Goal: Entertainment & Leisure: Consume media (video, audio)

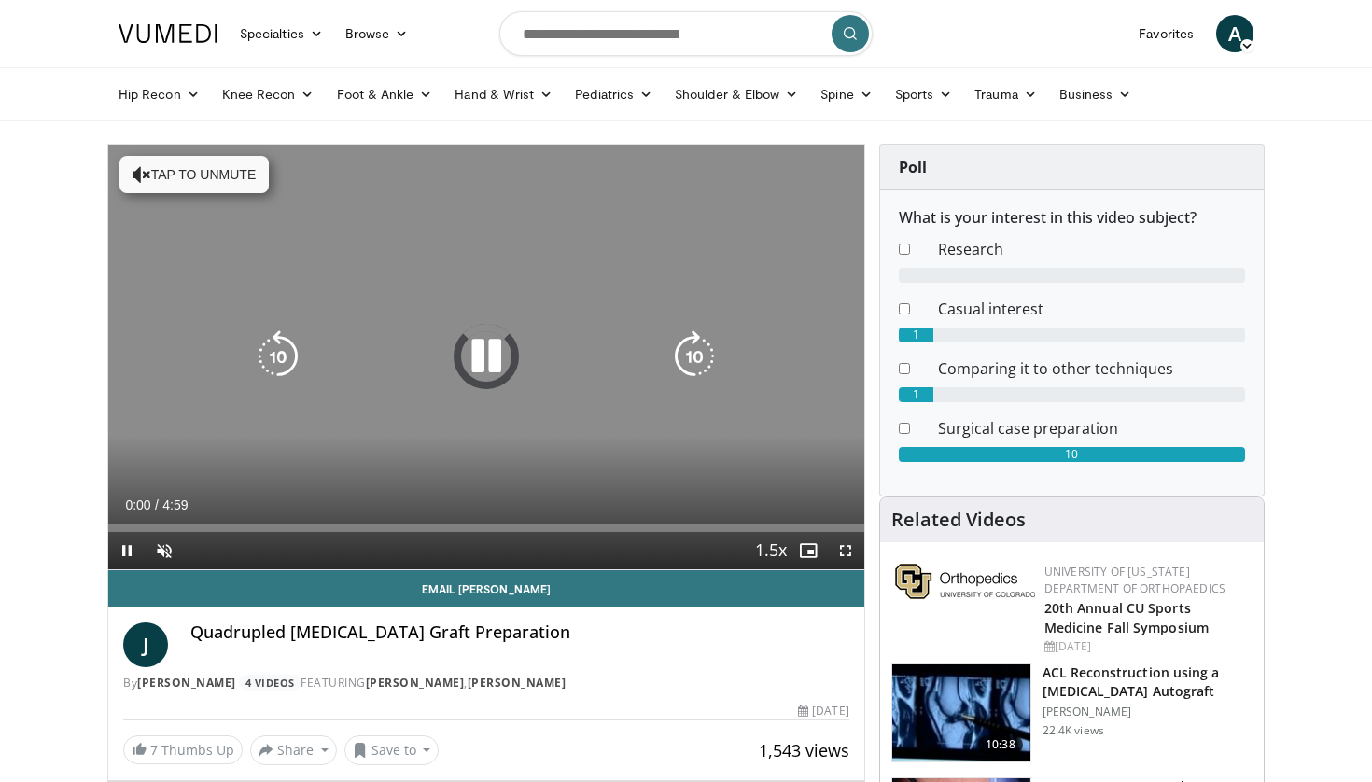
click at [221, 196] on div "10 seconds Tap to unmute" at bounding box center [486, 357] width 756 height 425
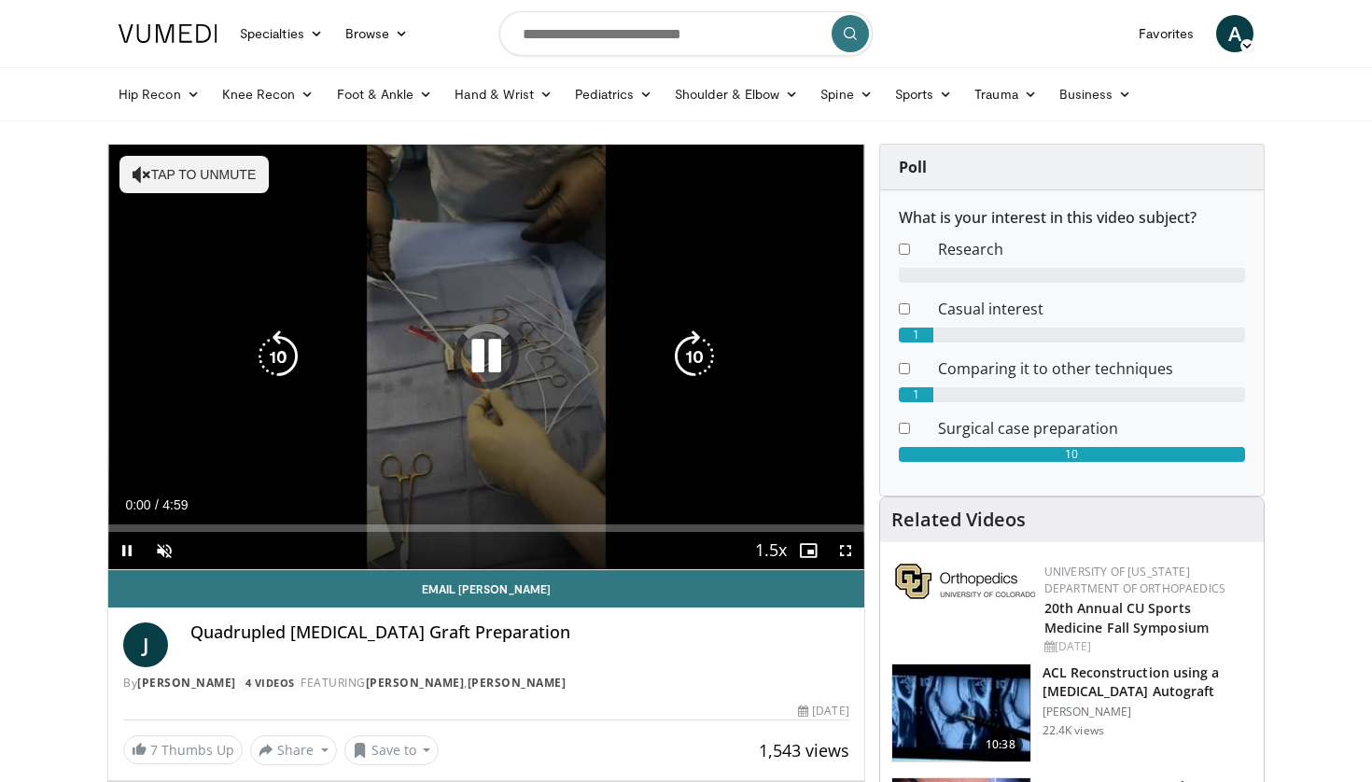
click at [221, 180] on button "Tap to unmute" at bounding box center [193, 174] width 149 height 37
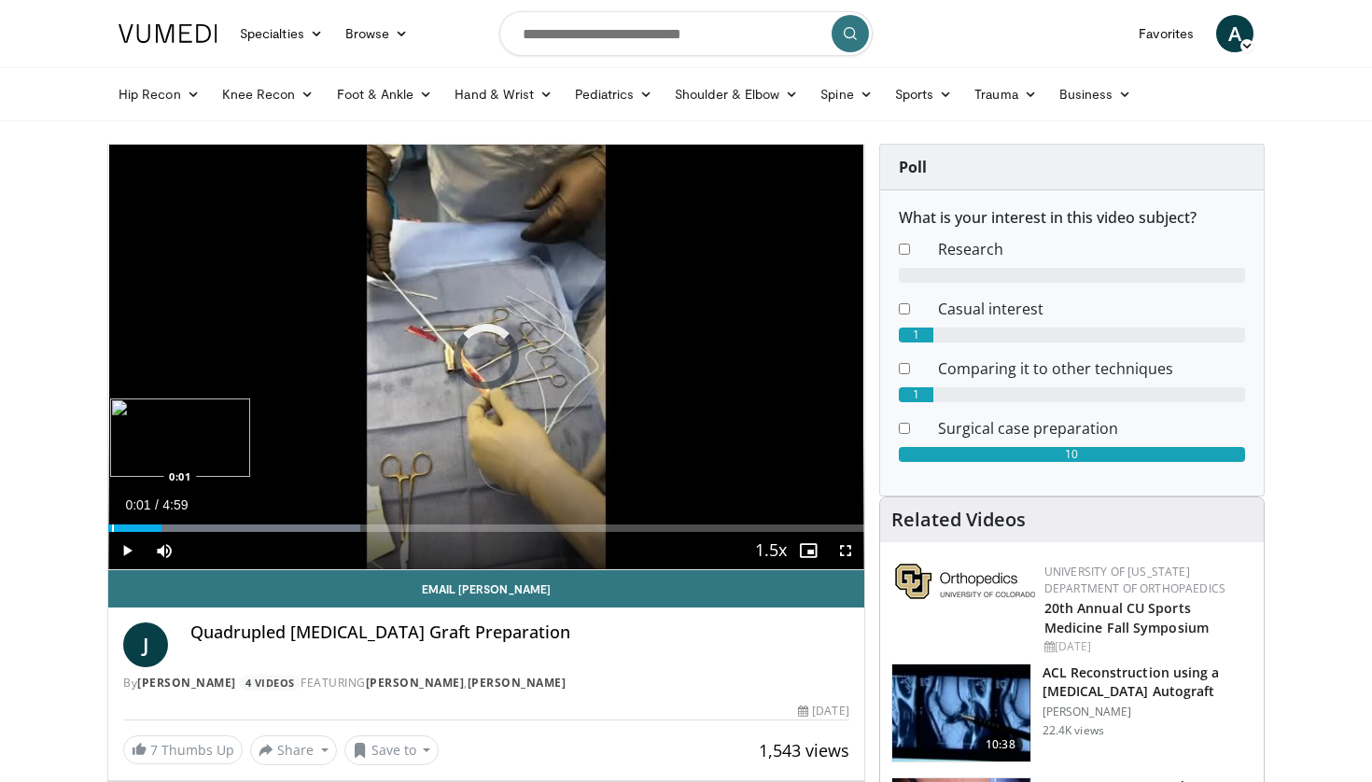
click at [112, 524] on div "Progress Bar" at bounding box center [113, 527] width 2 height 7
click at [112, 525] on div "Progress Bar" at bounding box center [113, 527] width 2 height 7
click at [109, 524] on div "Progress Bar" at bounding box center [110, 527] width 2 height 7
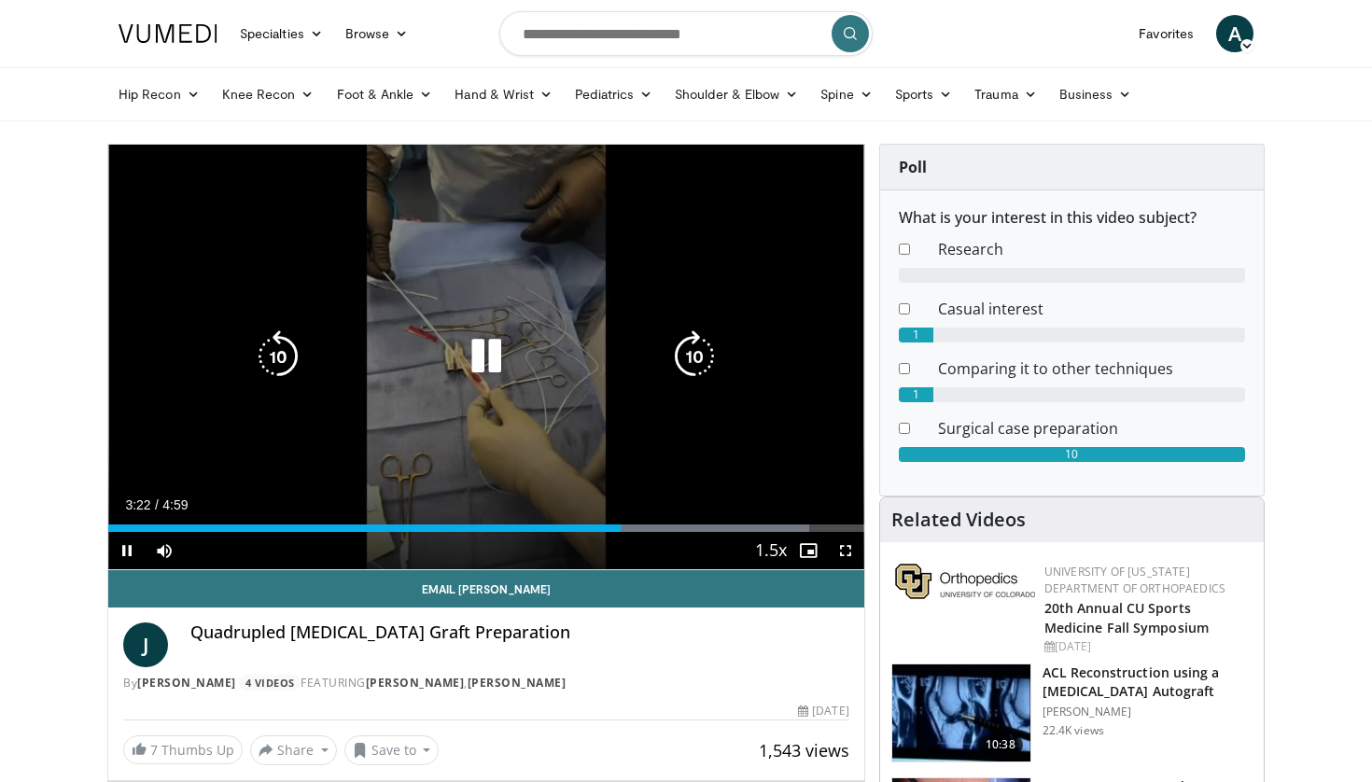
click at [279, 370] on icon "Video Player" at bounding box center [278, 356] width 52 height 52
click at [508, 363] on icon "Video Player" at bounding box center [486, 356] width 52 height 52
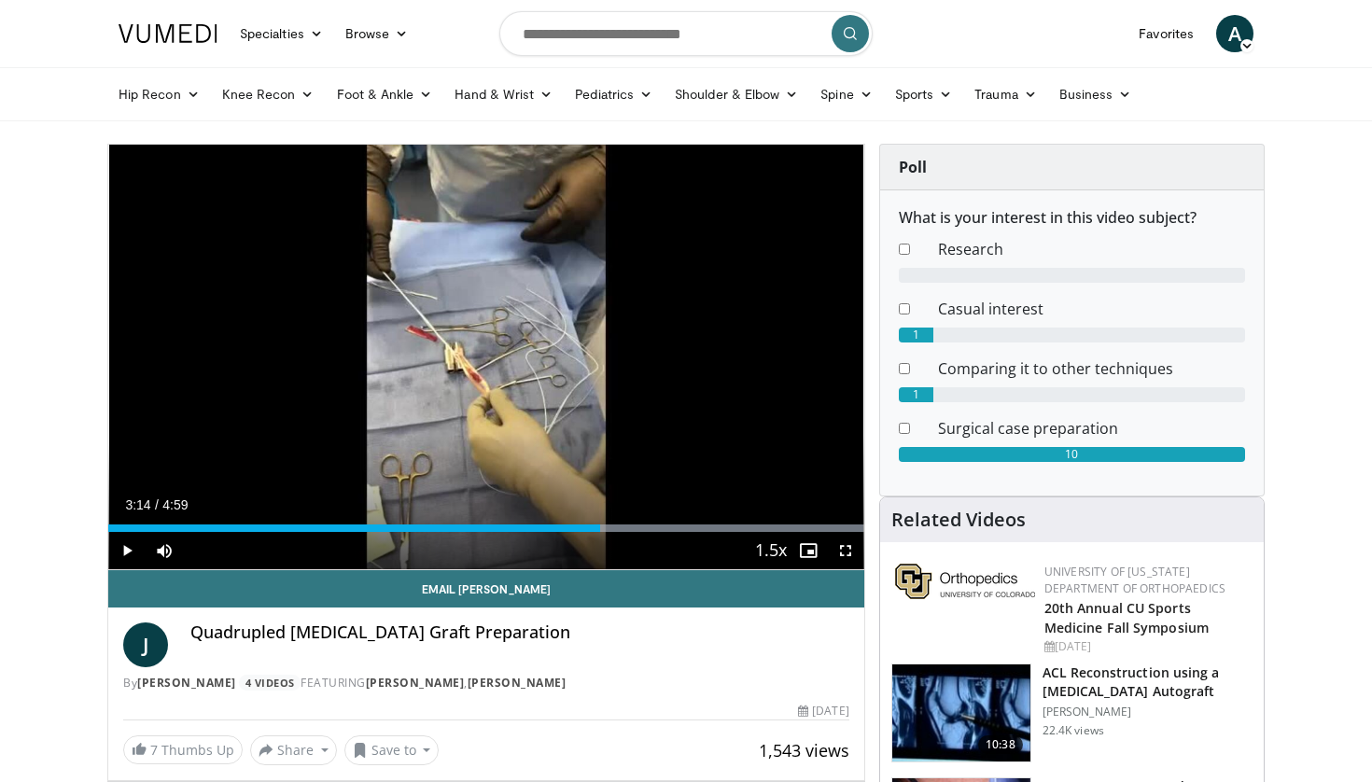
click at [130, 544] on span "Video Player" at bounding box center [126, 550] width 37 height 37
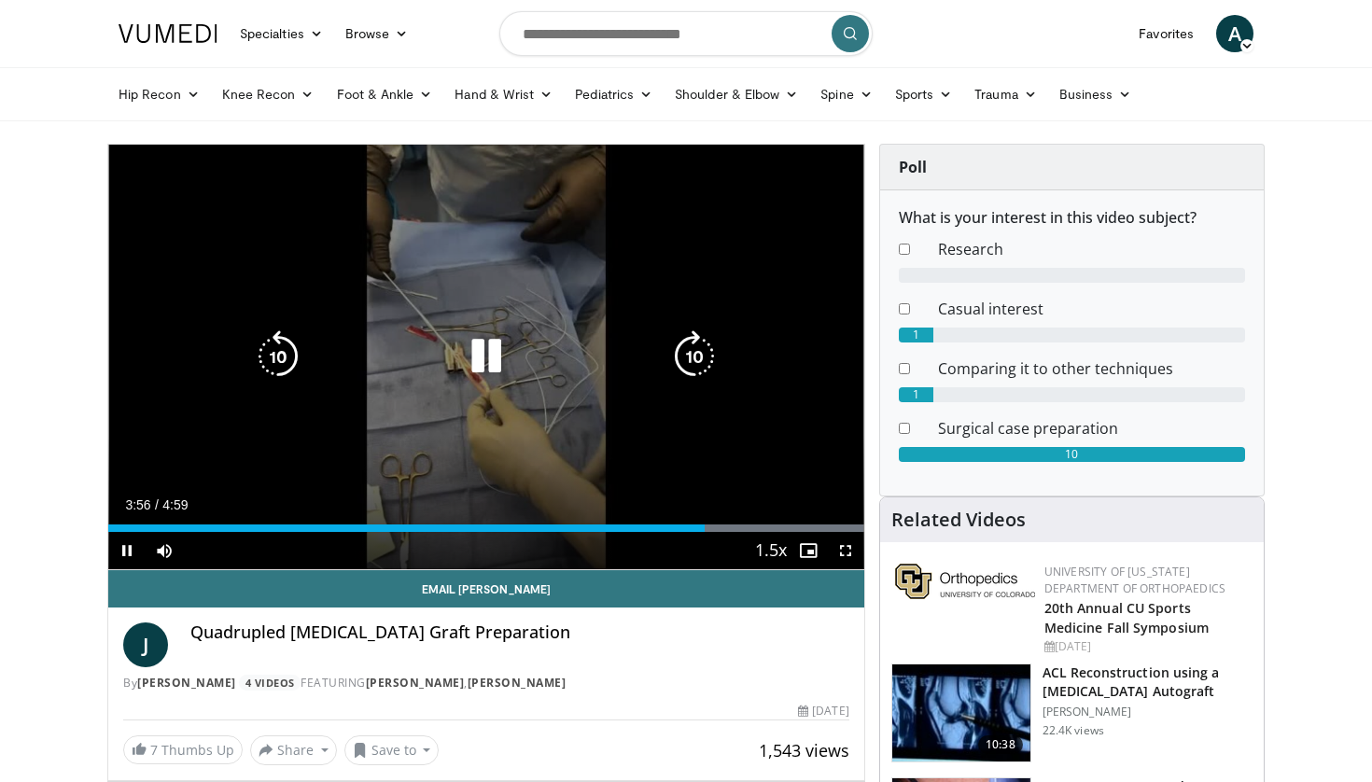
click at [490, 350] on icon "Video Player" at bounding box center [486, 356] width 52 height 52
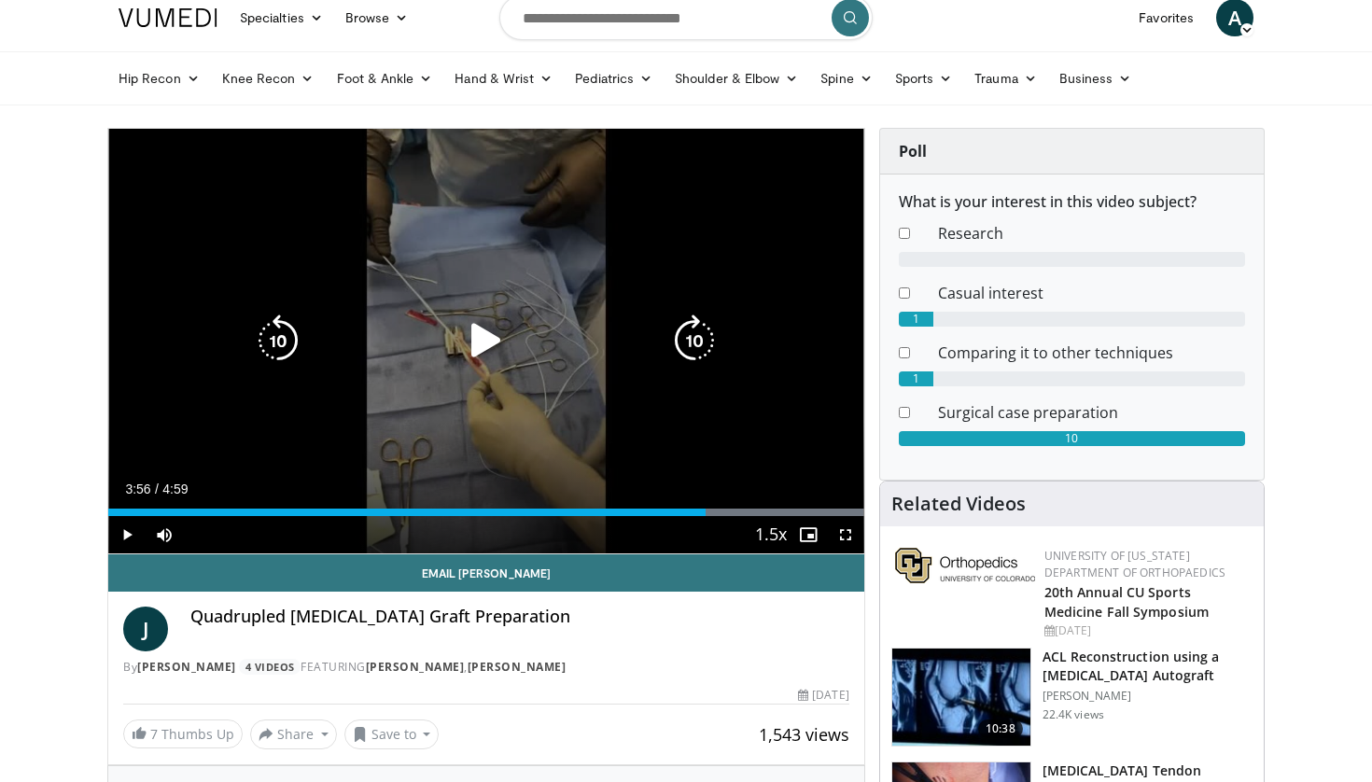
scroll to position [21, 0]
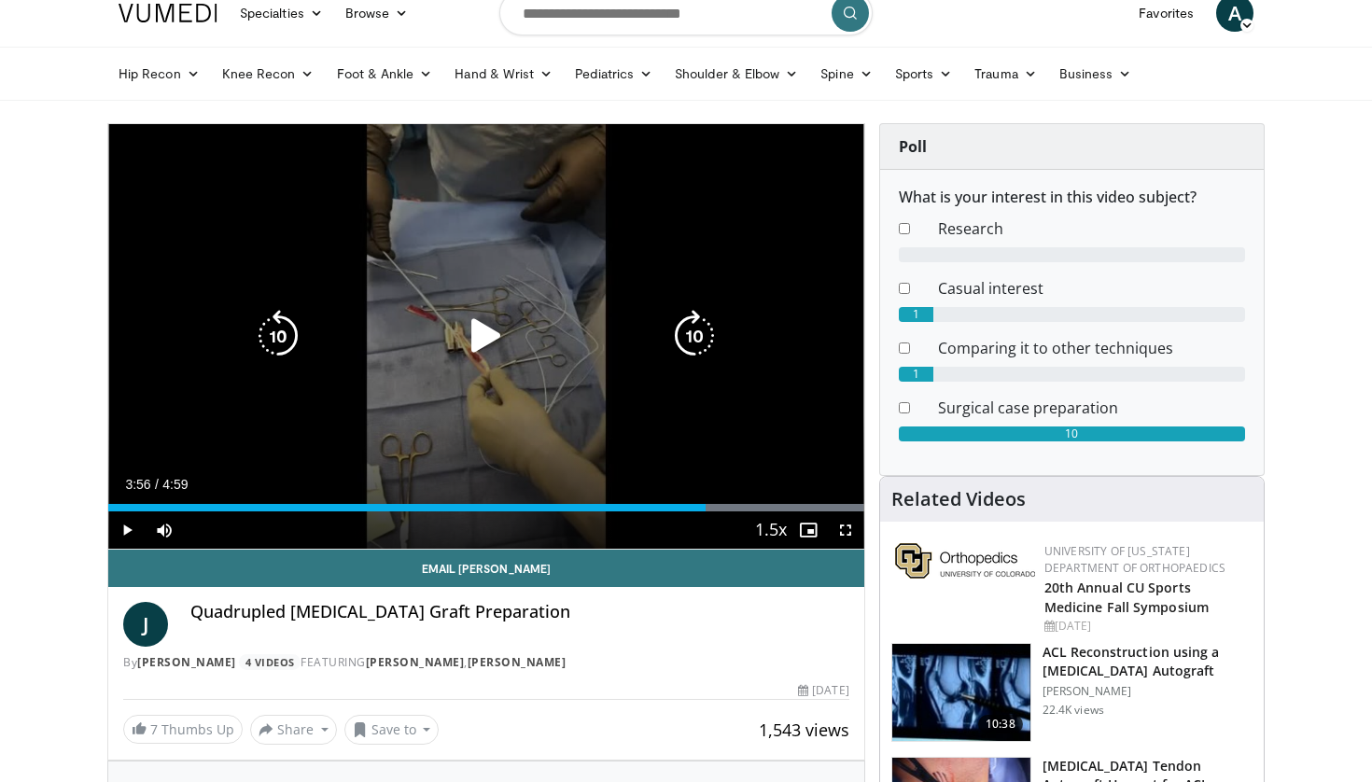
click at [288, 337] on icon "Video Player" at bounding box center [278, 336] width 52 height 52
click at [266, 351] on icon "Video Player" at bounding box center [278, 336] width 52 height 52
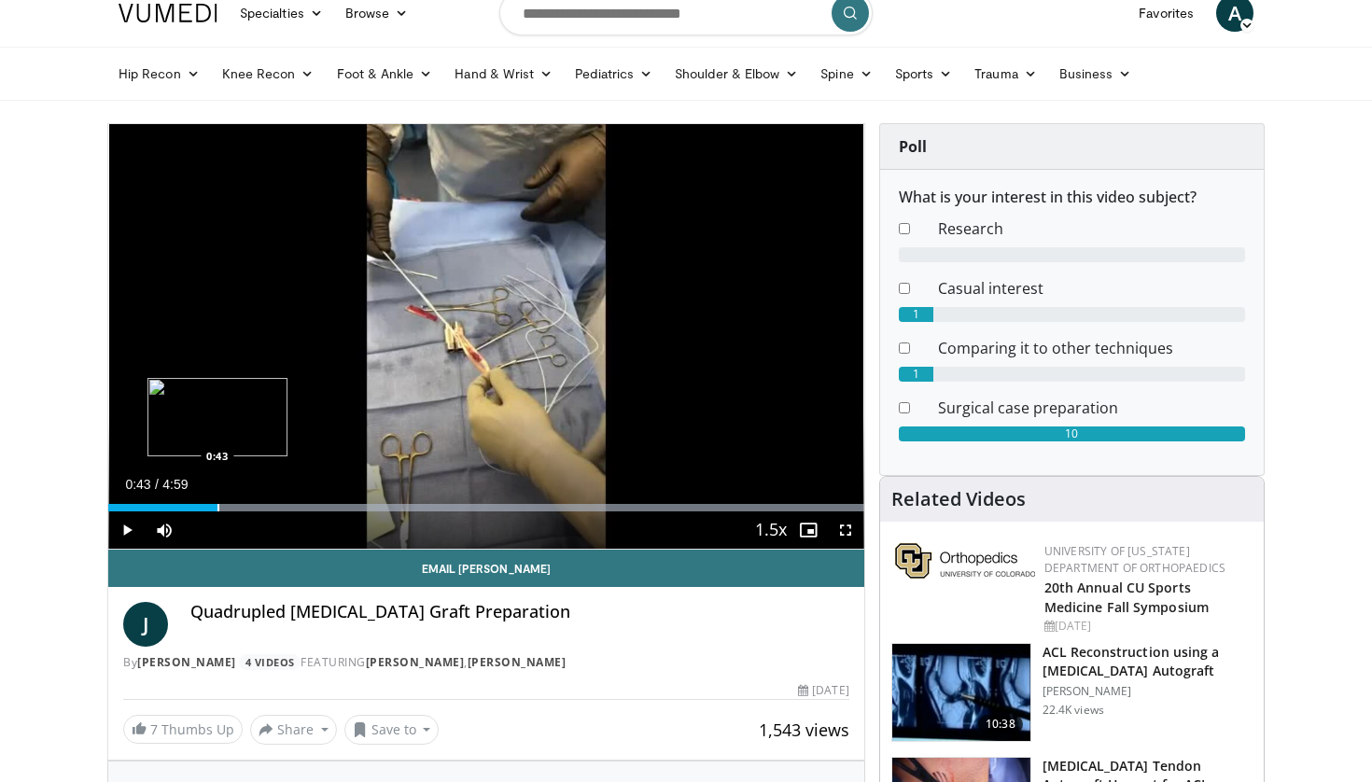
click at [217, 509] on div "Progress Bar" at bounding box center [218, 507] width 2 height 7
click at [122, 531] on span "Video Player" at bounding box center [126, 529] width 37 height 37
click at [132, 532] on span "Video Player" at bounding box center [126, 529] width 37 height 37
click at [130, 530] on span "Video Player" at bounding box center [126, 529] width 37 height 37
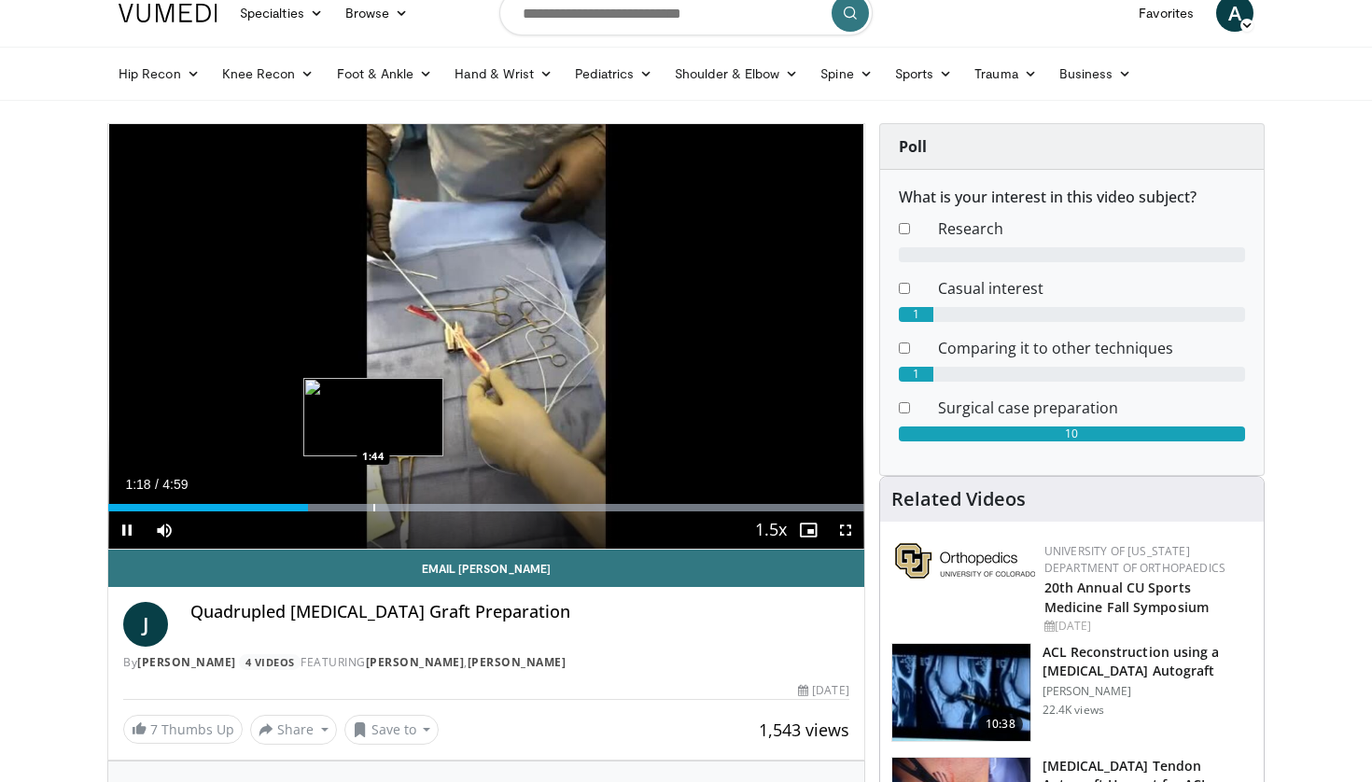
click at [373, 500] on div "Loaded : 99.92% 1:19 1:44" at bounding box center [486, 503] width 756 height 18
click at [415, 509] on div "Progress Bar" at bounding box center [416, 507] width 2 height 7
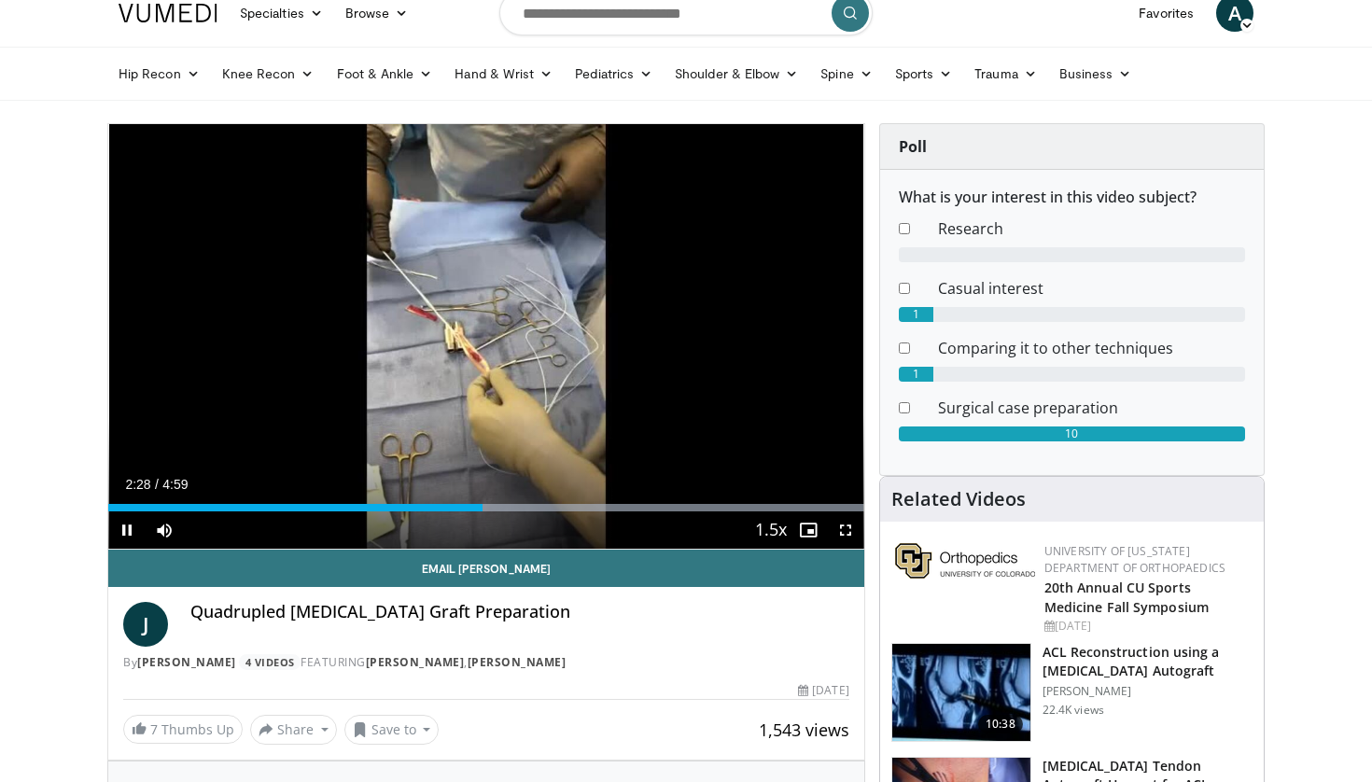
click at [132, 530] on span "Video Player" at bounding box center [126, 529] width 37 height 37
click at [447, 506] on div "Progress Bar" at bounding box center [448, 507] width 2 height 7
click at [392, 506] on div "Loaded : 99.92% 2:14 1:52" at bounding box center [486, 507] width 756 height 7
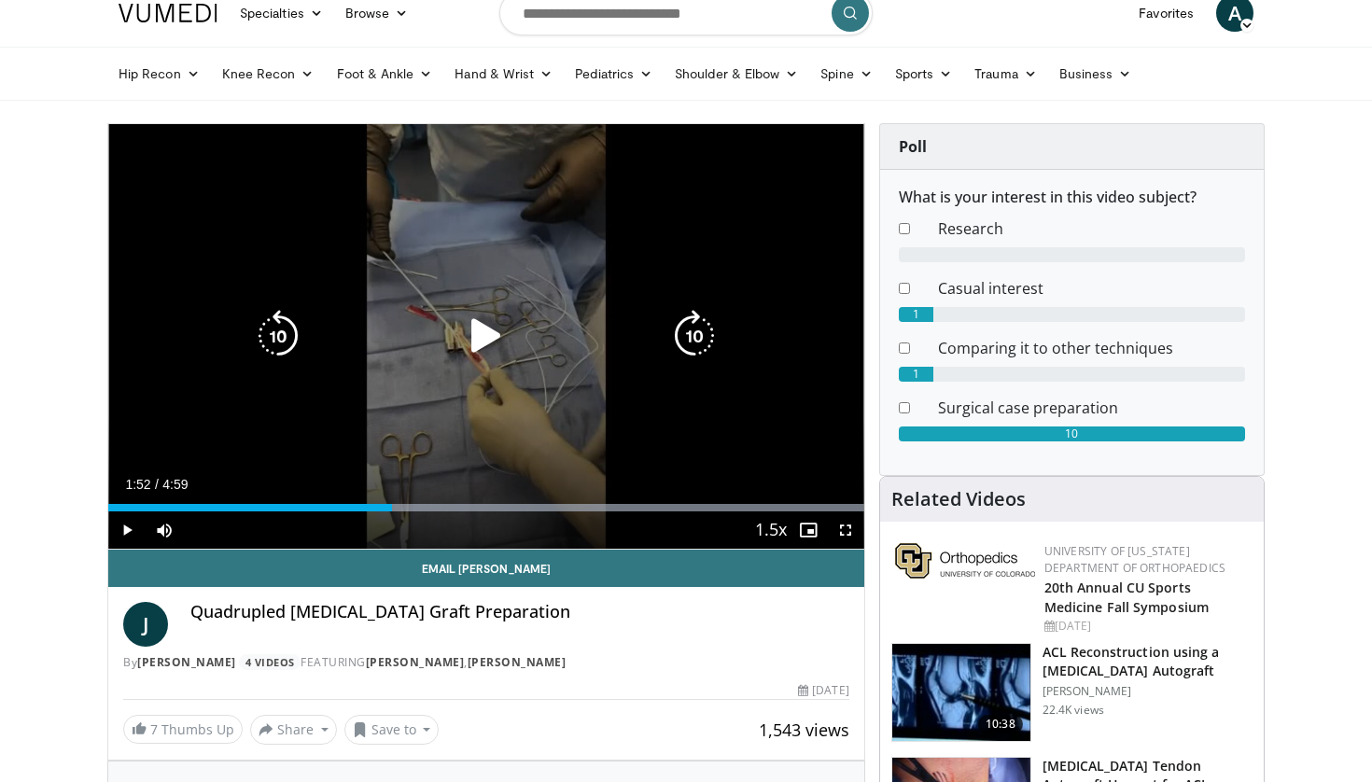
click at [493, 341] on icon "Video Player" at bounding box center [486, 336] width 52 height 52
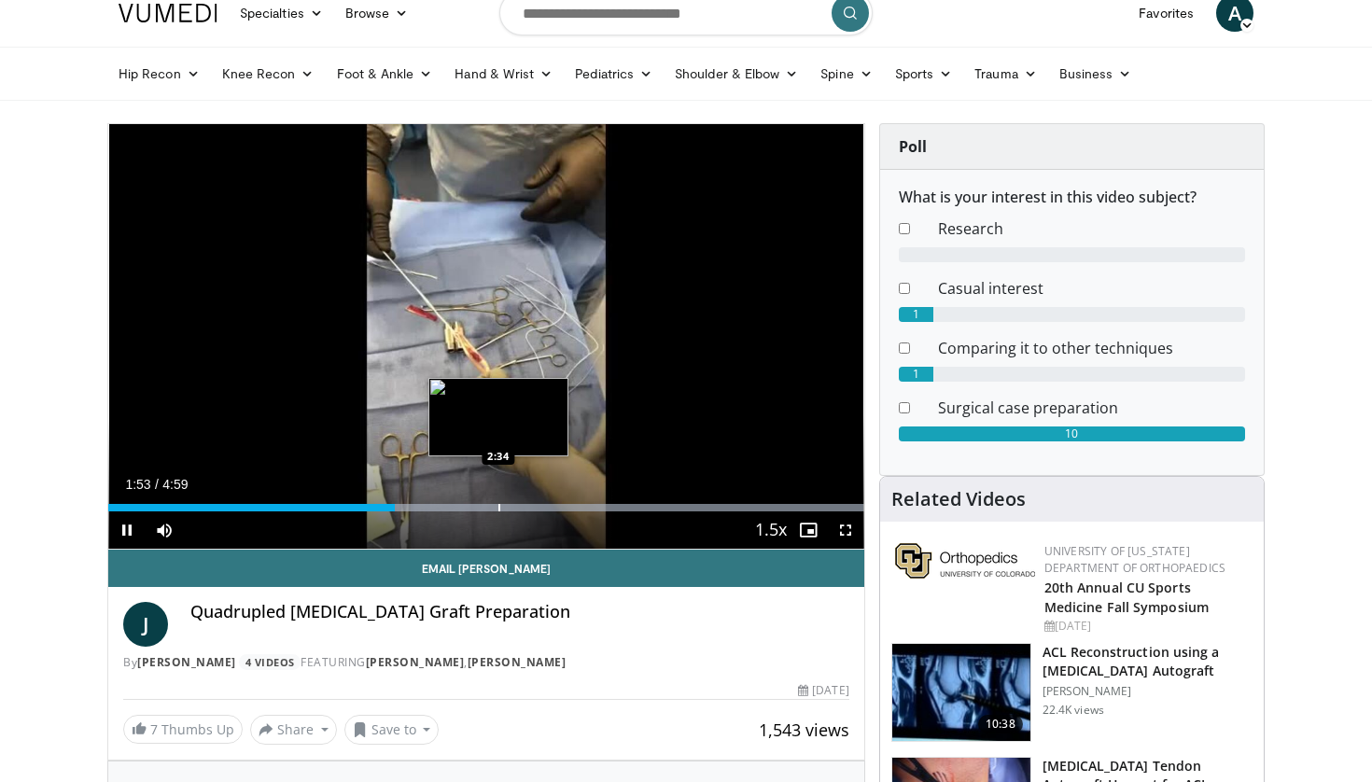
click at [498, 508] on div "Progress Bar" at bounding box center [499, 507] width 2 height 7
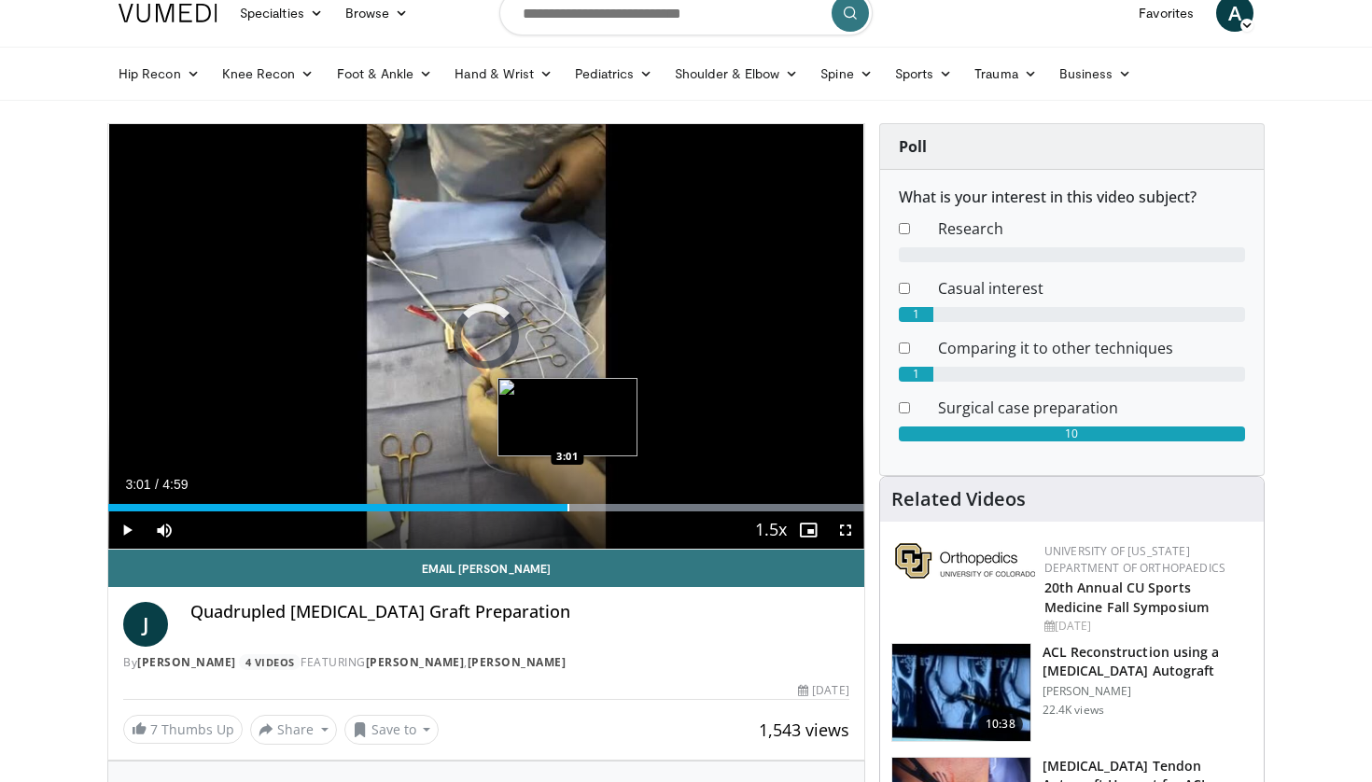
click at [567, 510] on div "Progress Bar" at bounding box center [568, 507] width 2 height 7
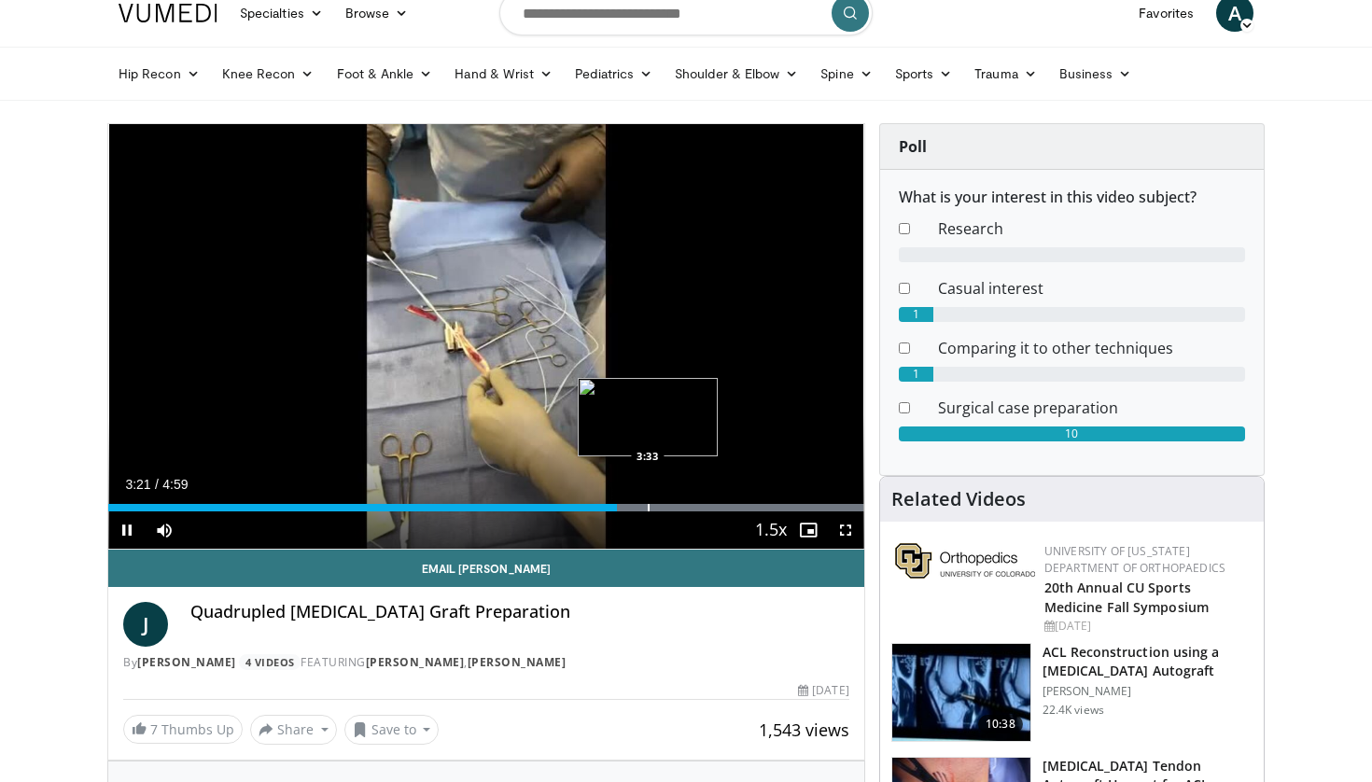
click at [649, 504] on div "Progress Bar" at bounding box center [649, 507] width 2 height 7
click at [721, 504] on div "Progress Bar" at bounding box center [722, 507] width 2 height 7
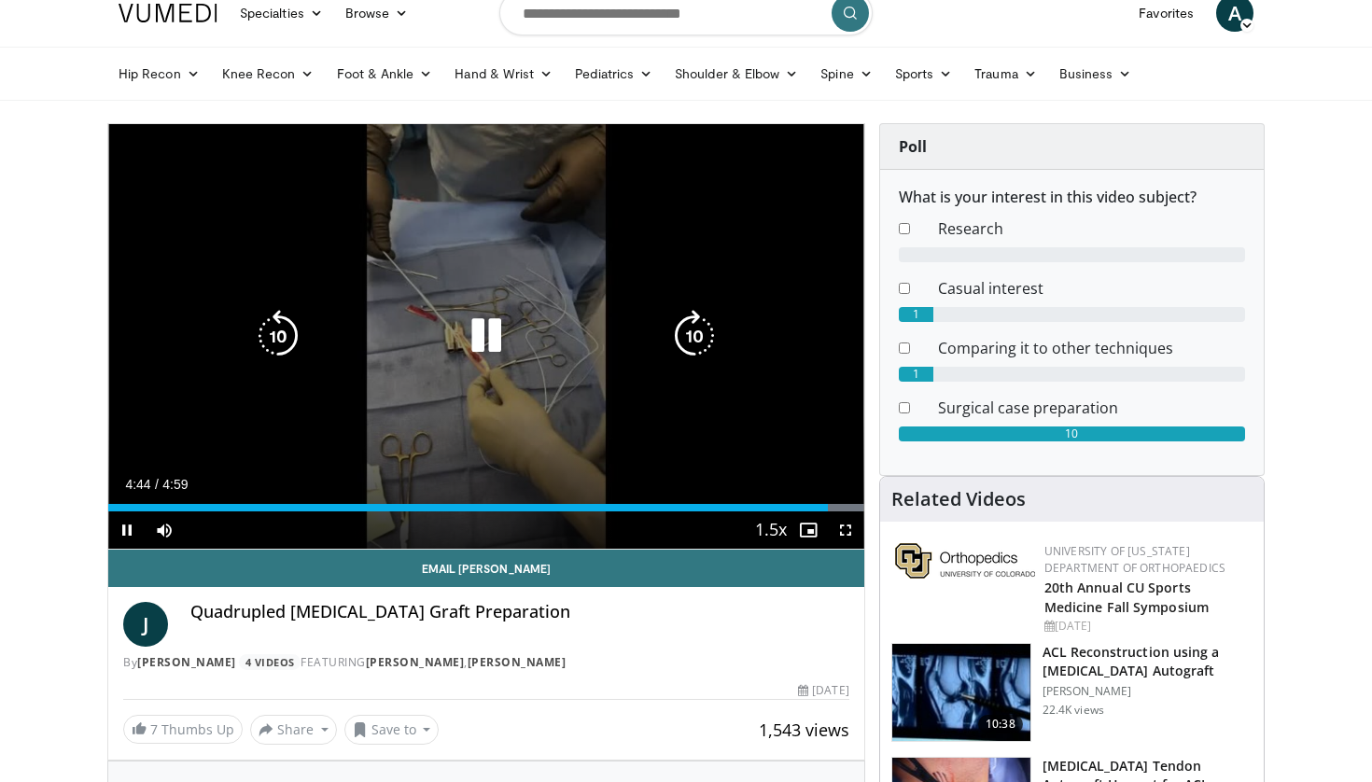
click at [467, 331] on icon "Video Player" at bounding box center [486, 336] width 52 height 52
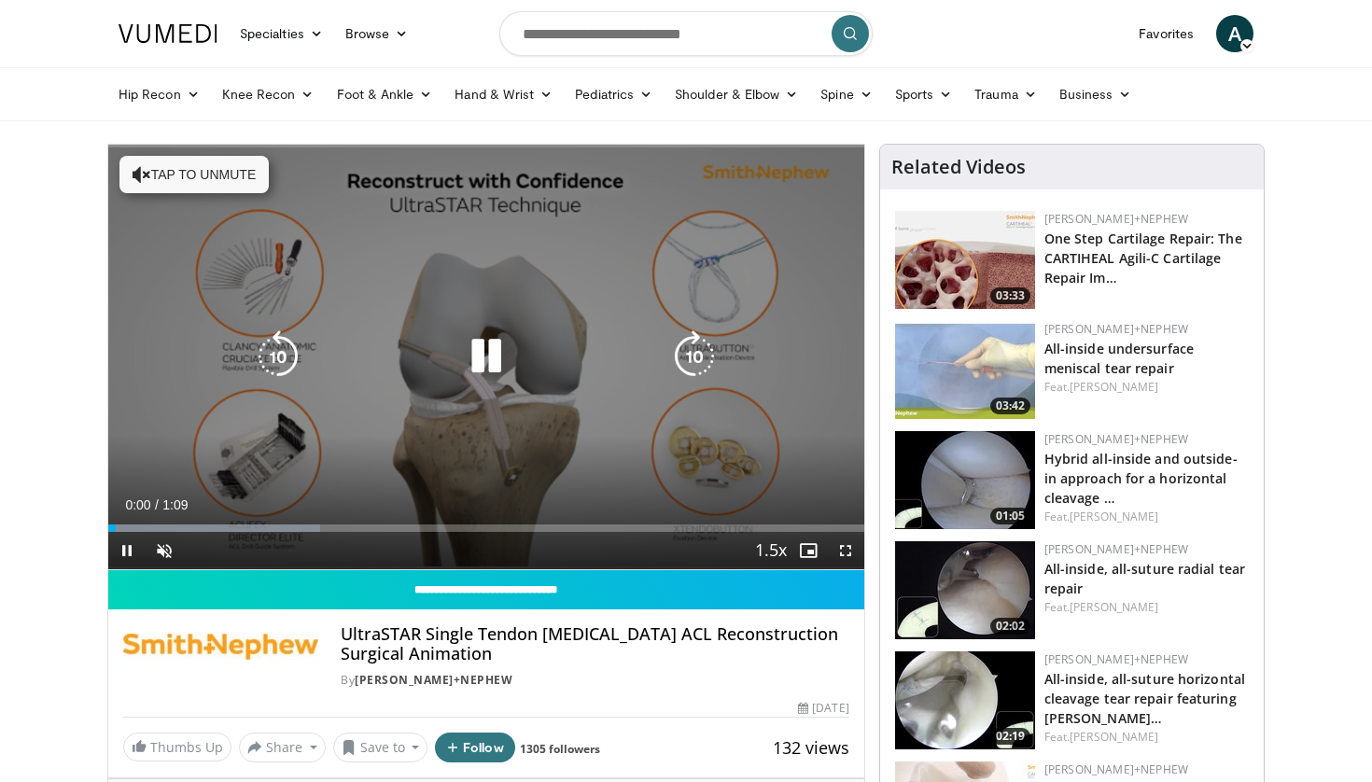
click at [206, 168] on button "Tap to unmute" at bounding box center [193, 174] width 149 height 37
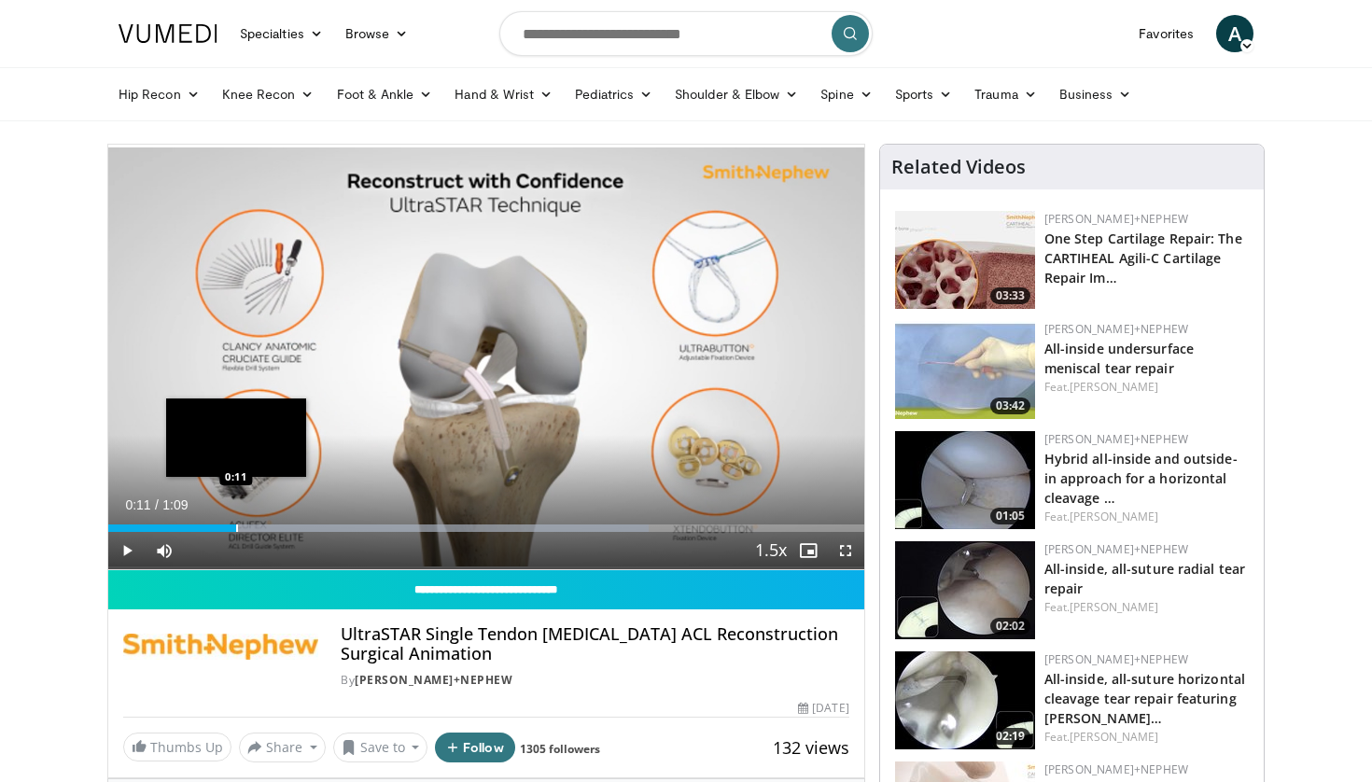
click at [236, 519] on div "Loaded : 71.50% 1:02 0:11" at bounding box center [486, 523] width 756 height 18
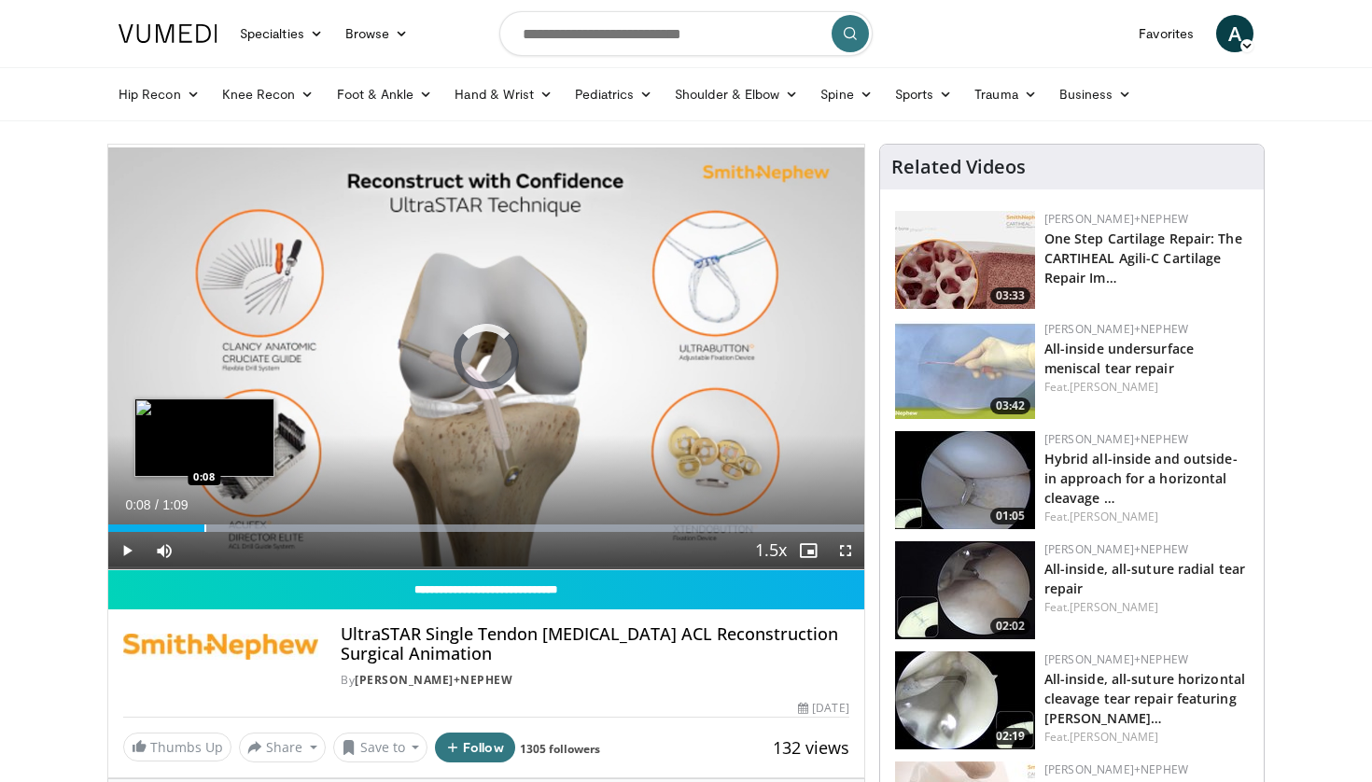
click at [204, 524] on div "Progress Bar" at bounding box center [205, 527] width 2 height 7
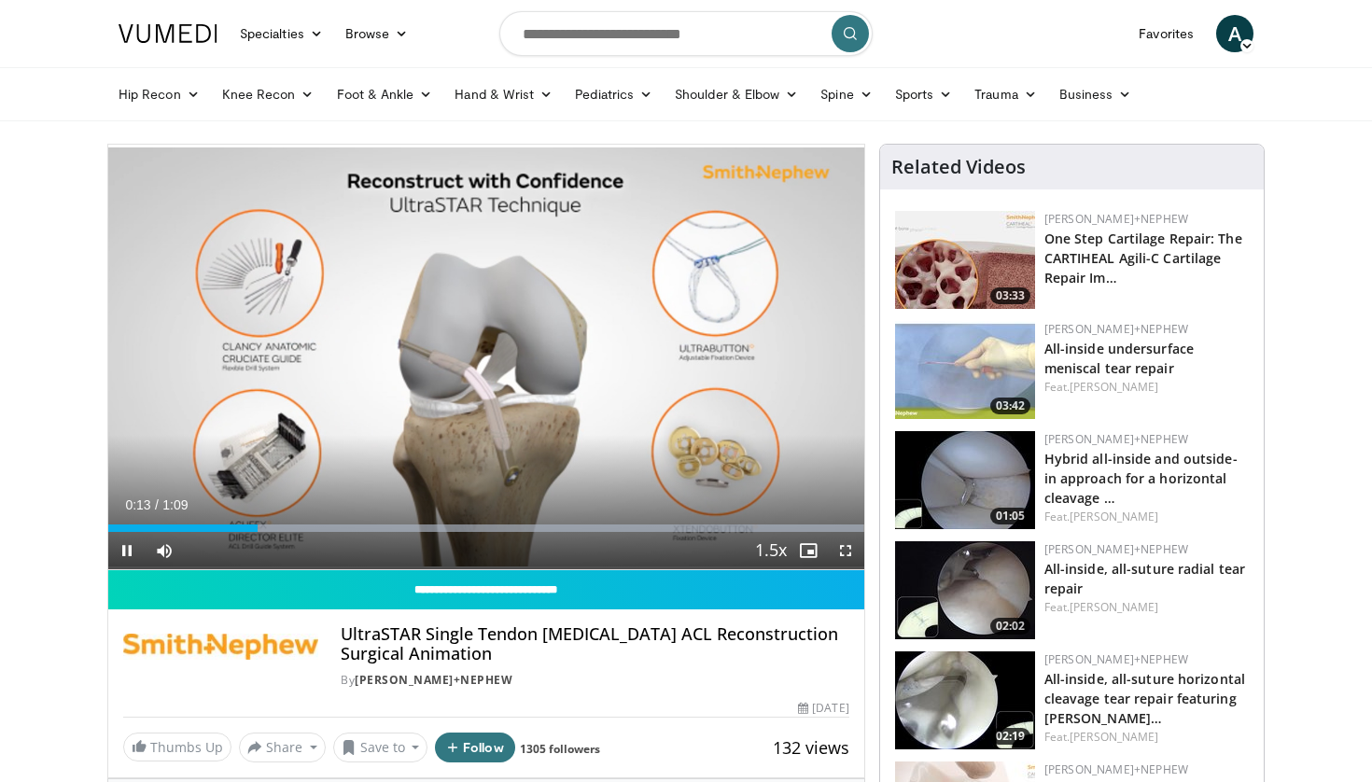
click at [127, 549] on video-js "**********" at bounding box center [486, 357] width 756 height 425
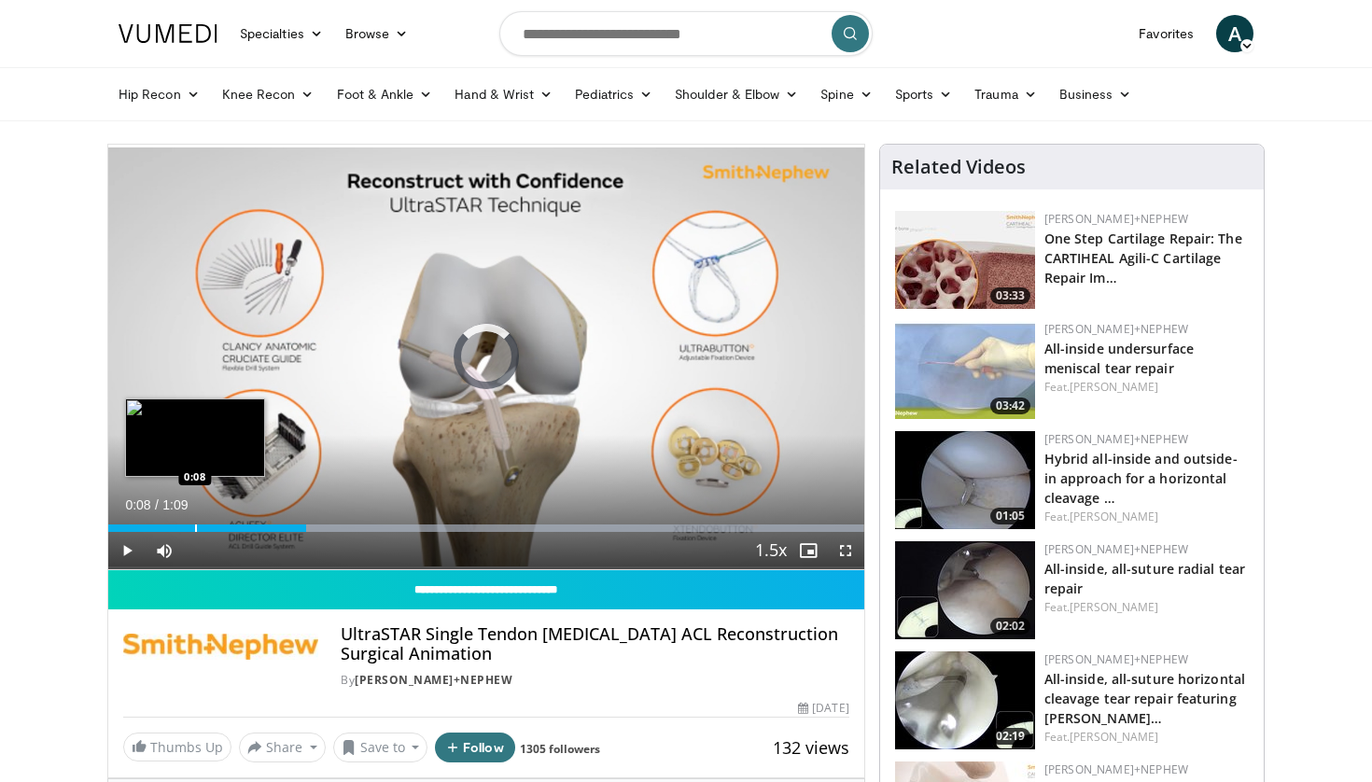
click at [195, 522] on div "Loaded : 99.90% 0:18 0:08" at bounding box center [486, 523] width 756 height 18
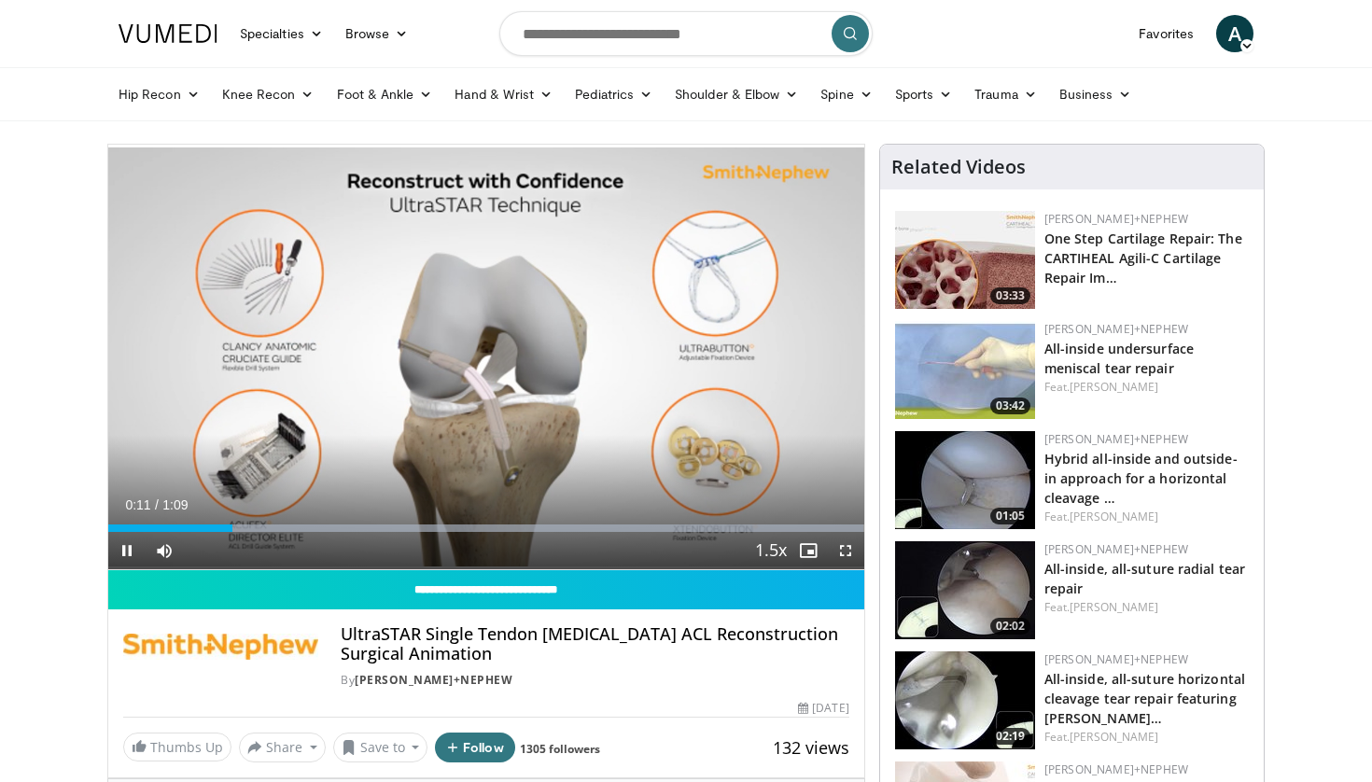
click at [129, 549] on span "Video Player" at bounding box center [126, 550] width 37 height 37
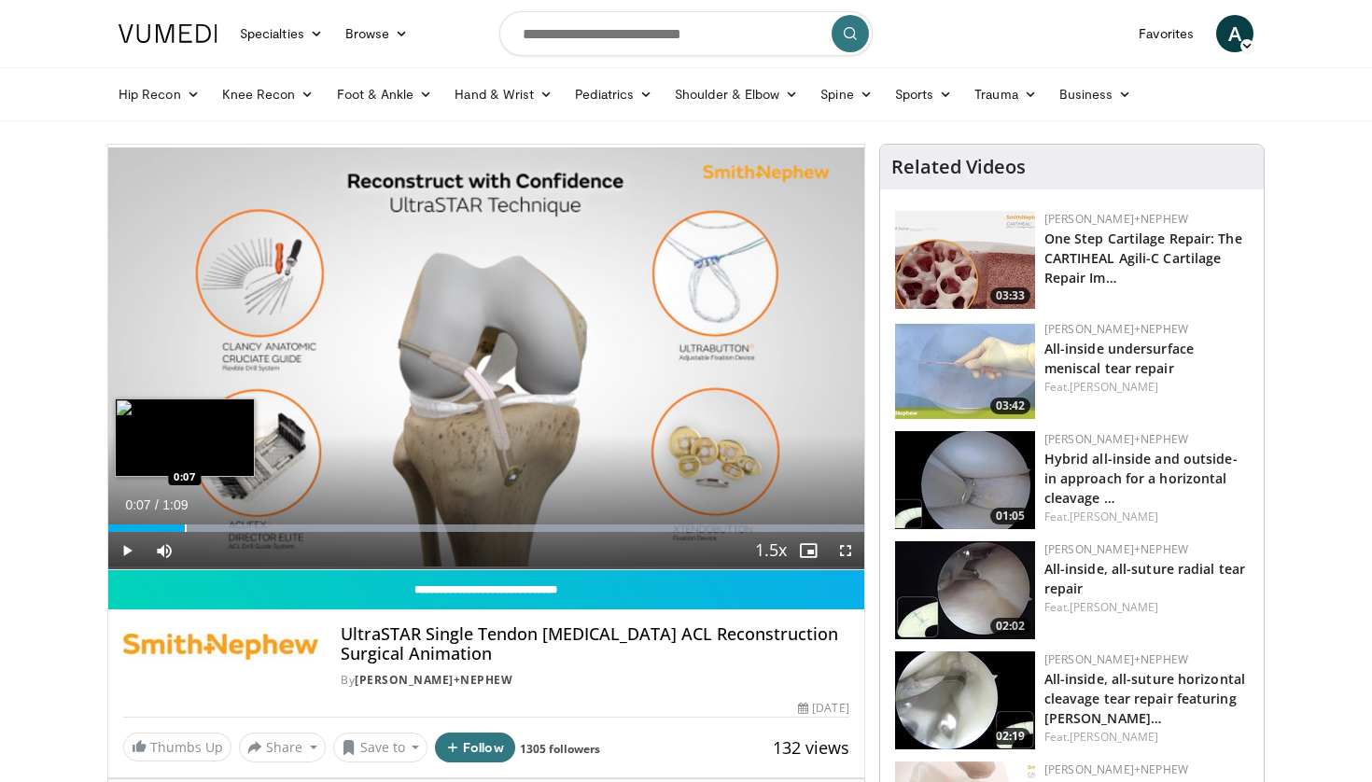
click at [185, 522] on div "Loaded : 99.90% 0:07 0:07" at bounding box center [486, 523] width 756 height 18
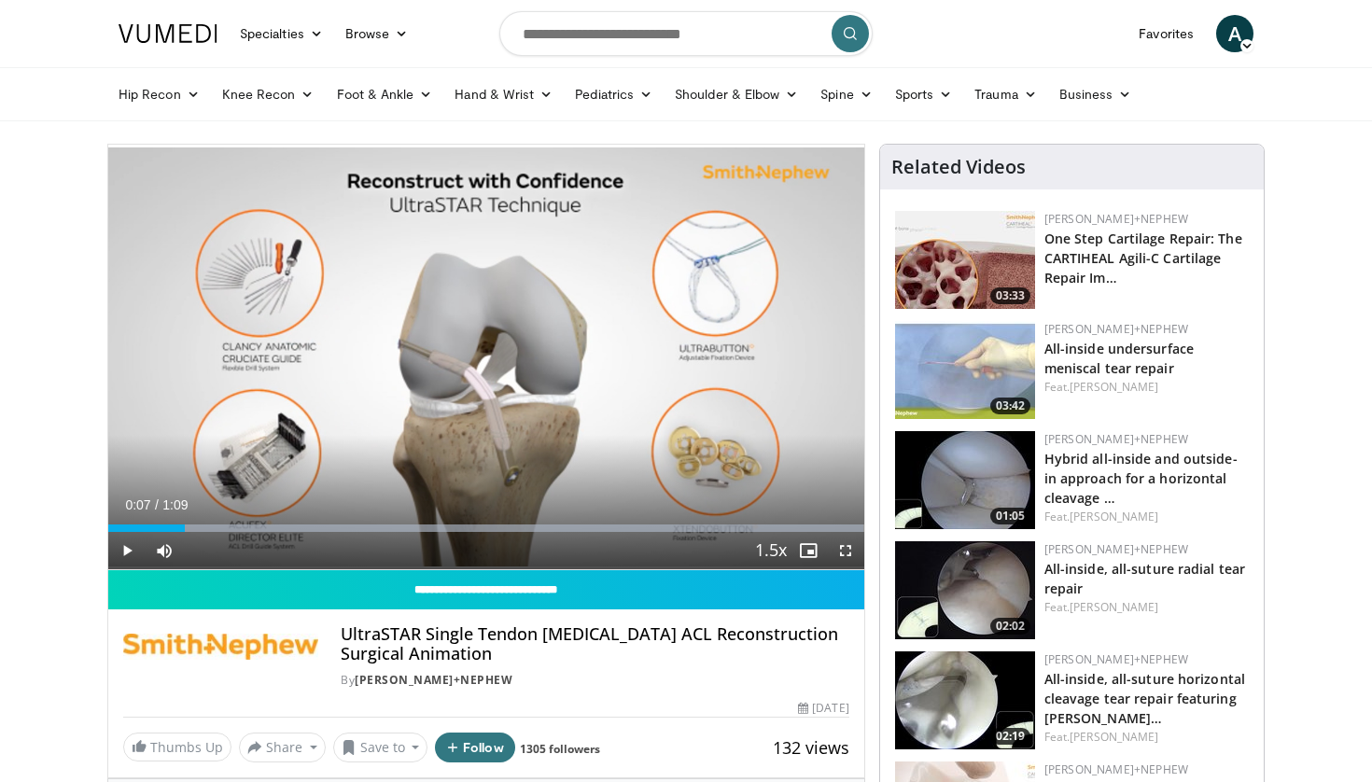
click at [129, 547] on span "Video Player" at bounding box center [126, 550] width 37 height 37
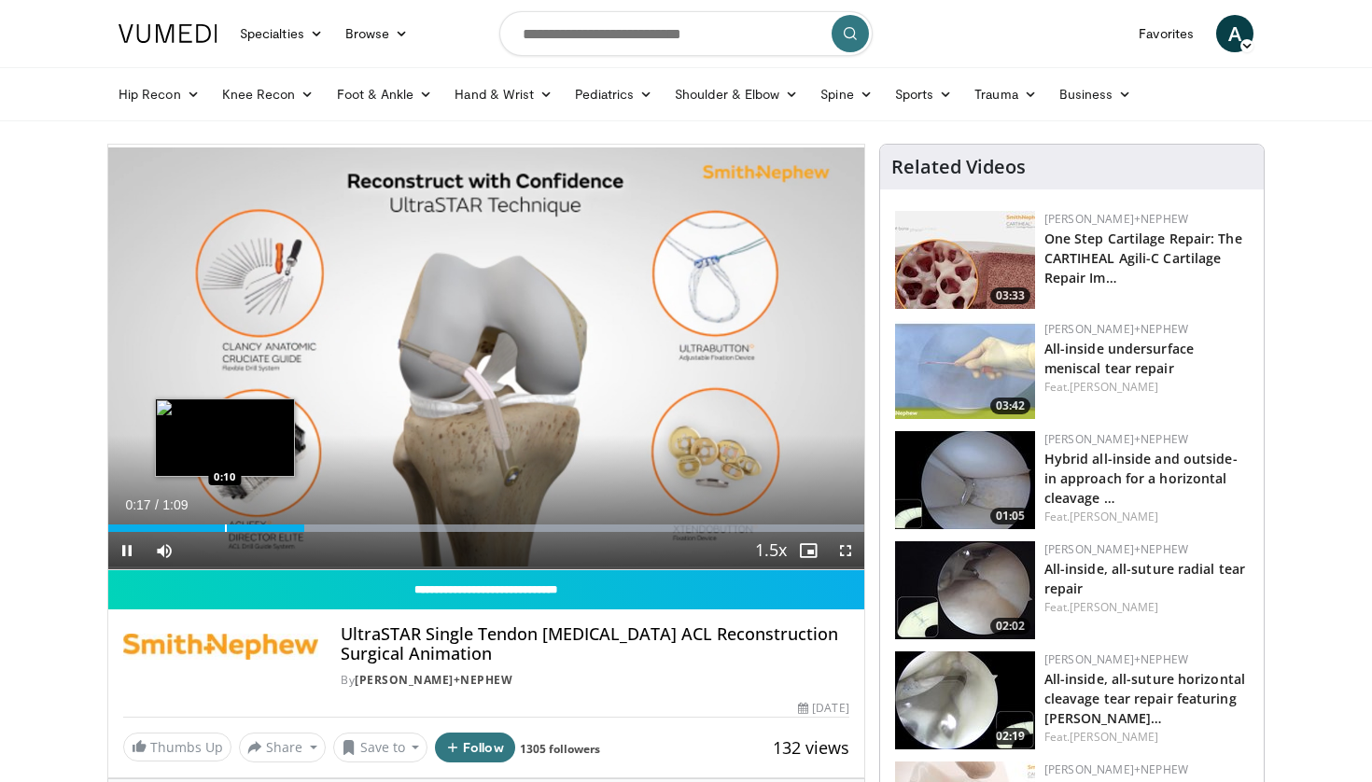
click at [226, 526] on div "Progress Bar" at bounding box center [226, 527] width 2 height 7
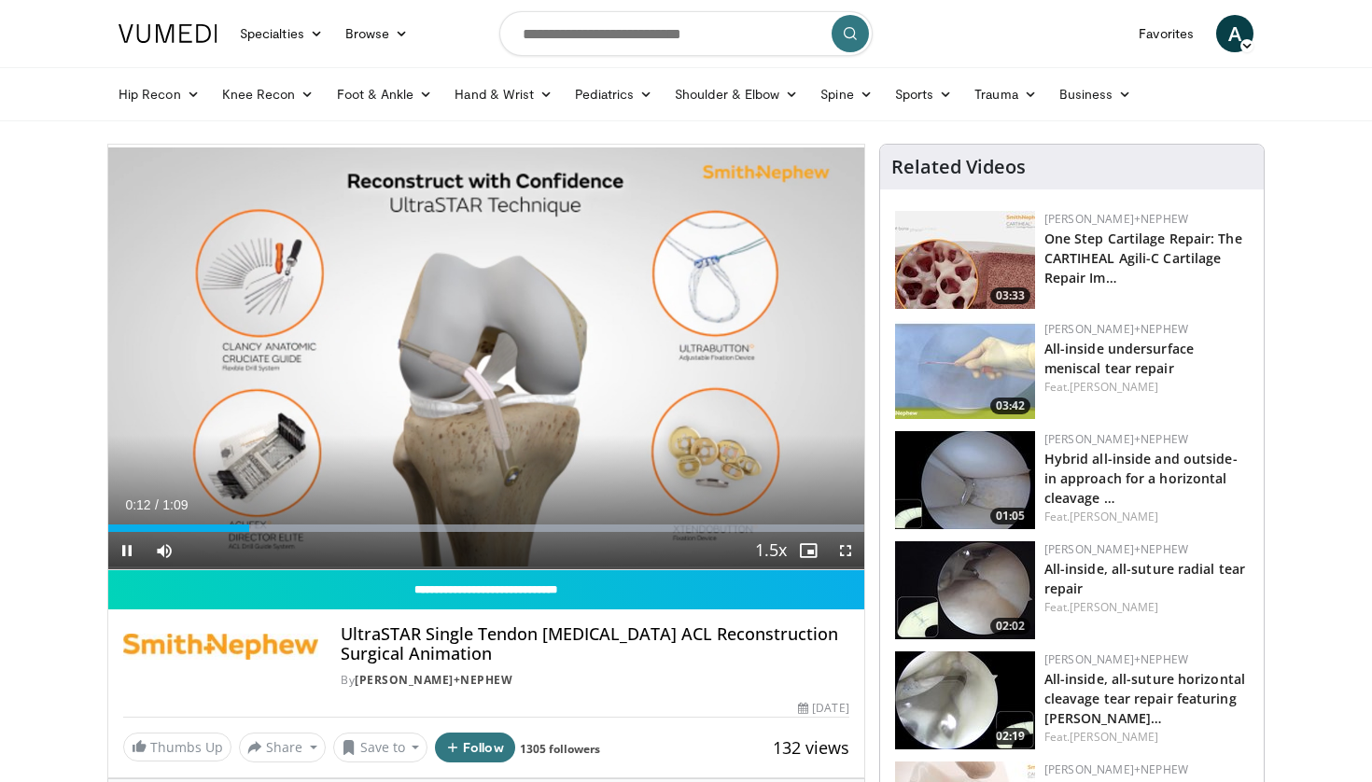
click at [128, 551] on span "Video Player" at bounding box center [126, 550] width 37 height 37
click at [123, 552] on span "Video Player" at bounding box center [126, 550] width 37 height 37
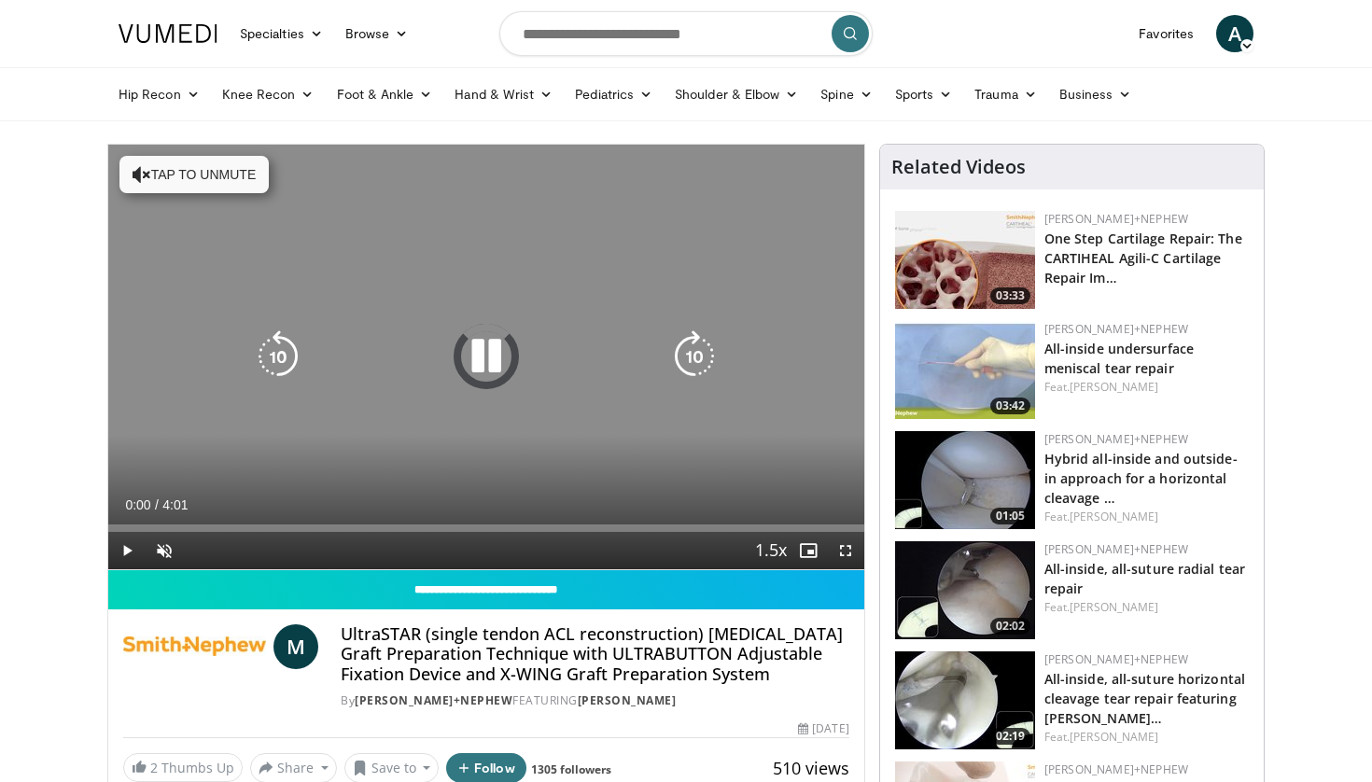
click at [219, 174] on button "Tap to unmute" at bounding box center [193, 174] width 149 height 37
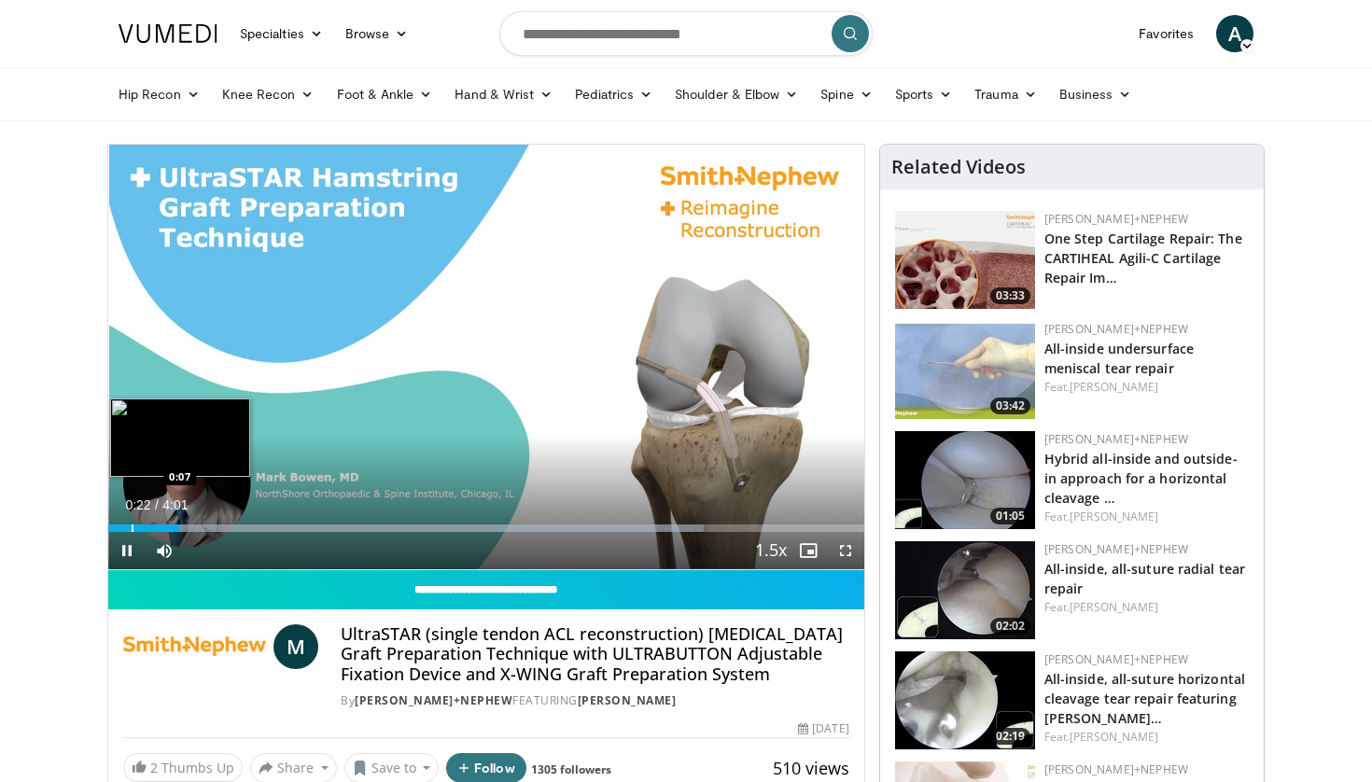
click at [132, 526] on div "Progress Bar" at bounding box center [133, 527] width 2 height 7
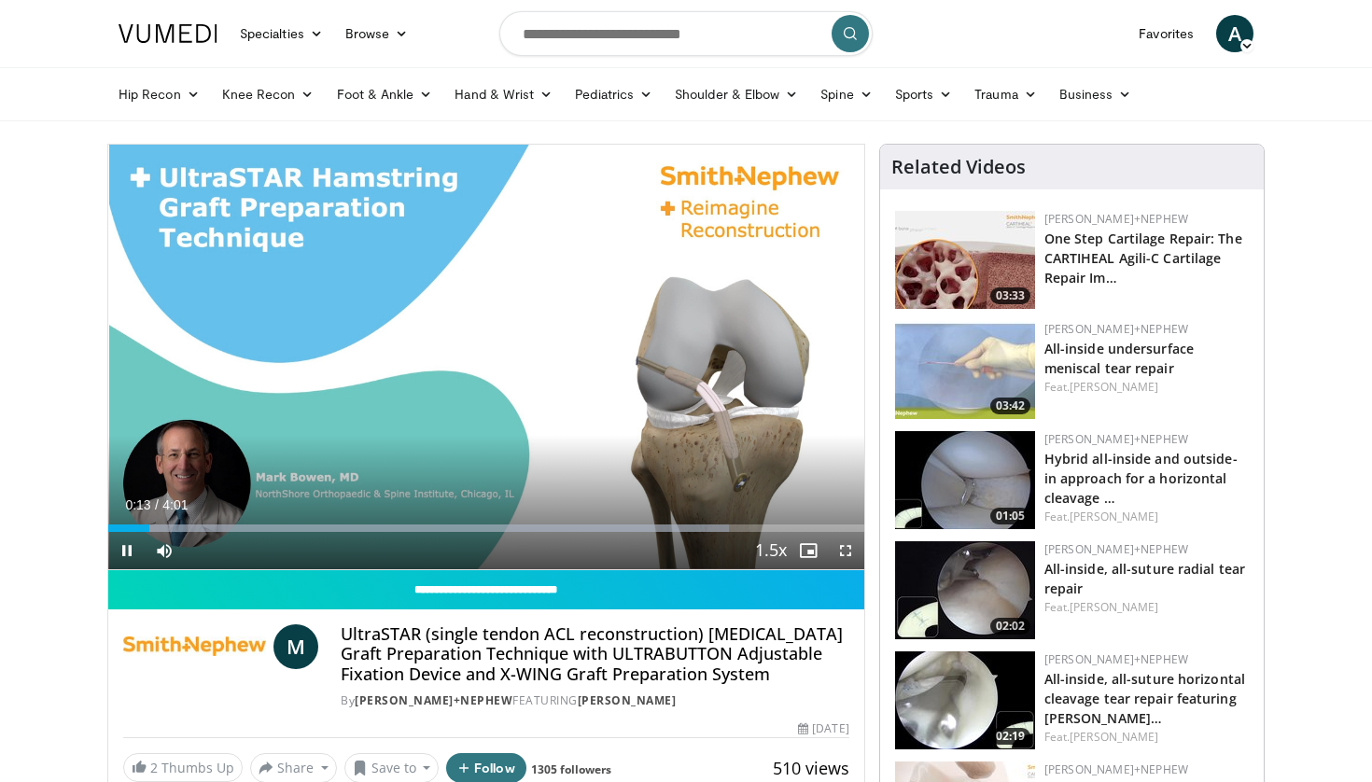
click at [126, 549] on span "Video Player" at bounding box center [126, 550] width 37 height 37
click at [160, 543] on span "Video Player" at bounding box center [164, 550] width 37 height 37
